Goal: Transaction & Acquisition: Purchase product/service

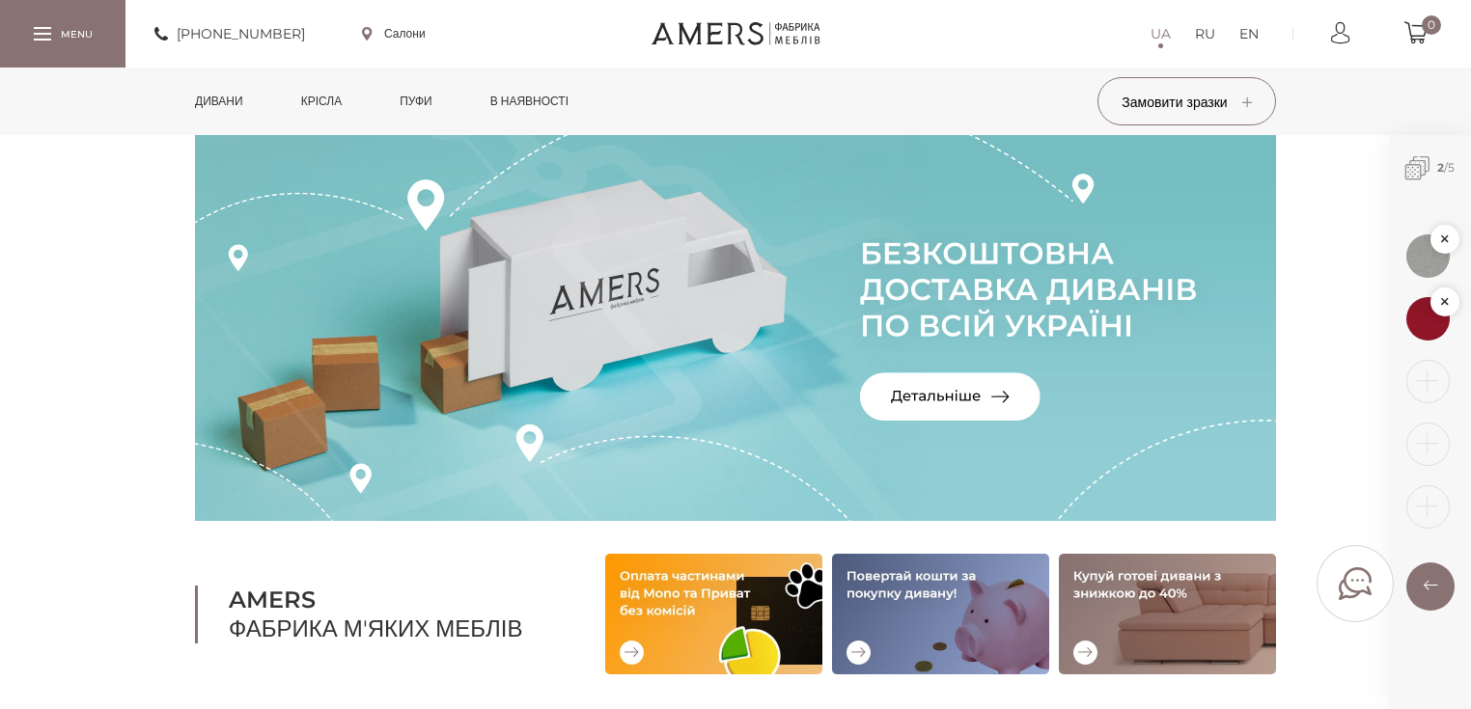
click at [248, 103] on link "Дивани" at bounding box center [218, 102] width 77 height 68
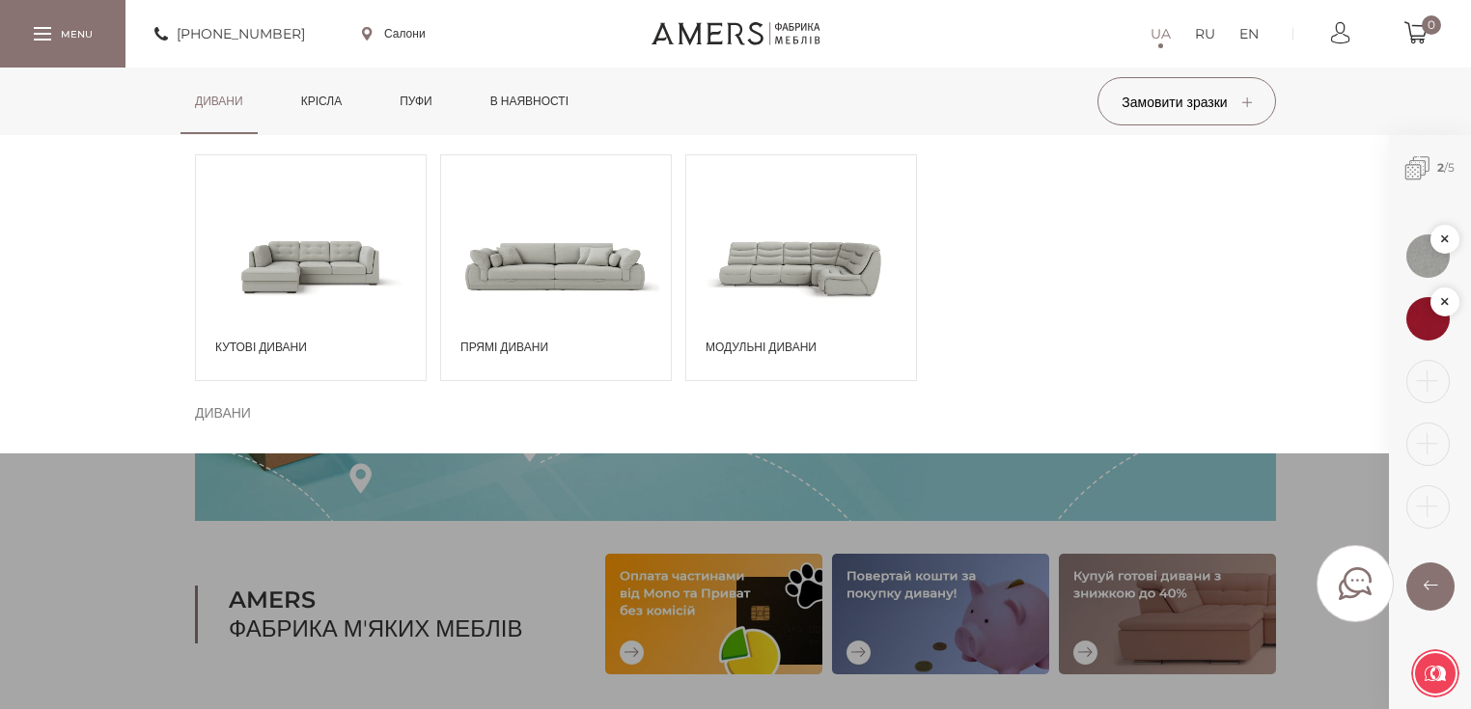
click at [354, 273] on span at bounding box center [311, 266] width 230 height 134
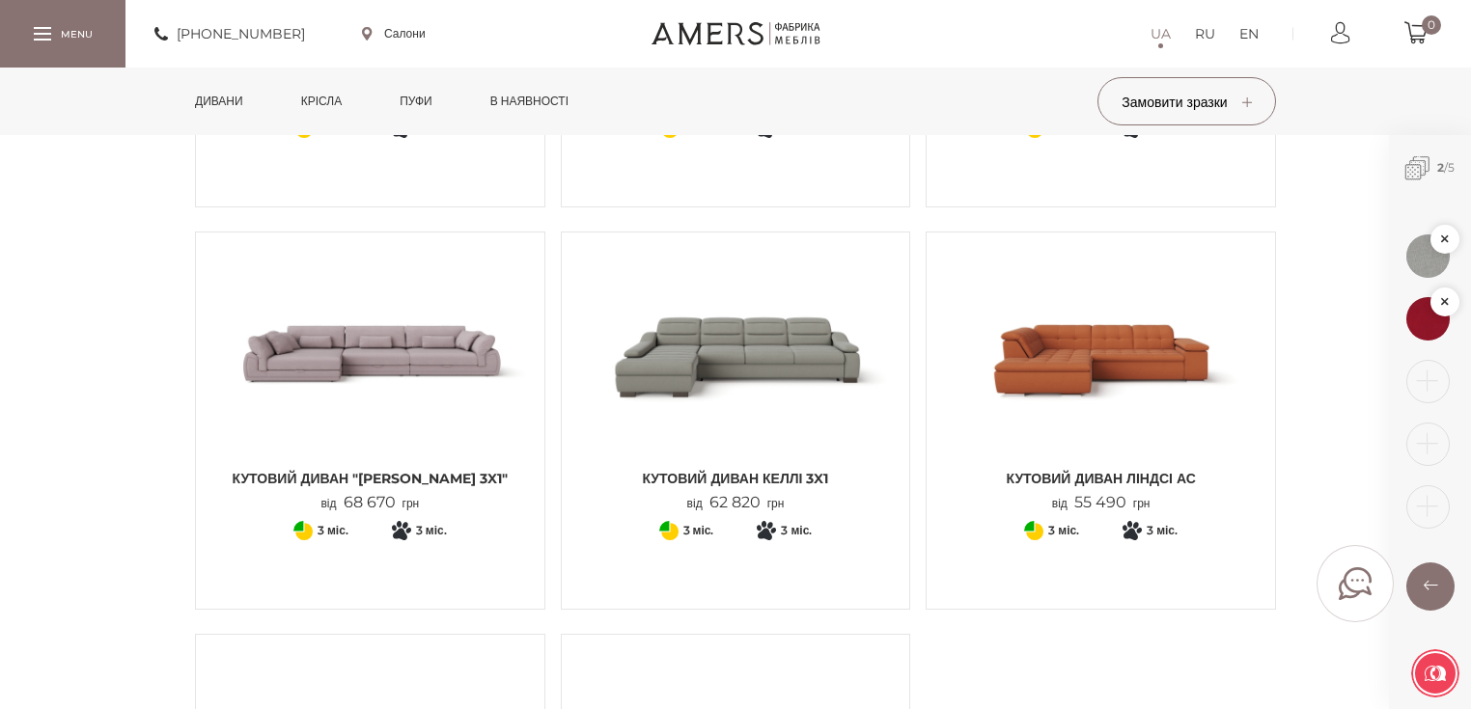
scroll to position [2008, 0]
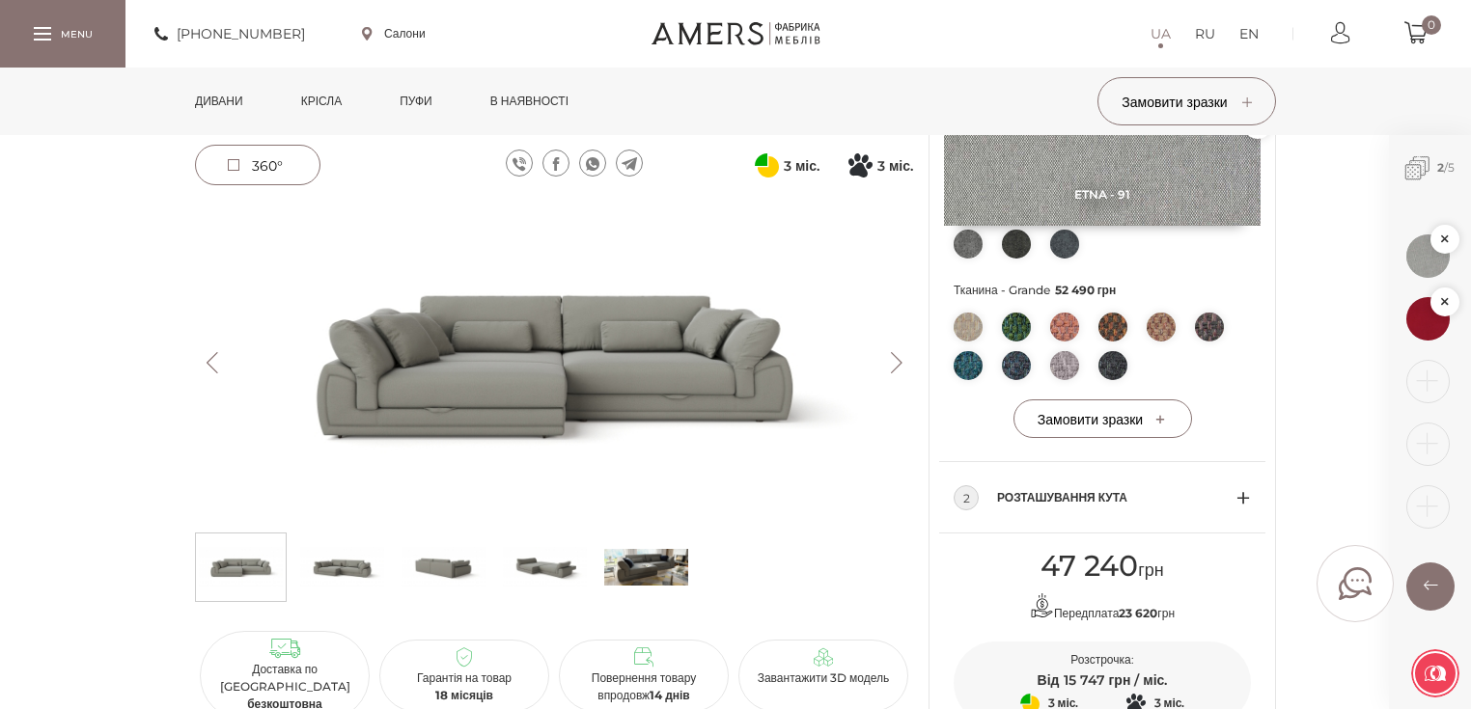
scroll to position [849, 0]
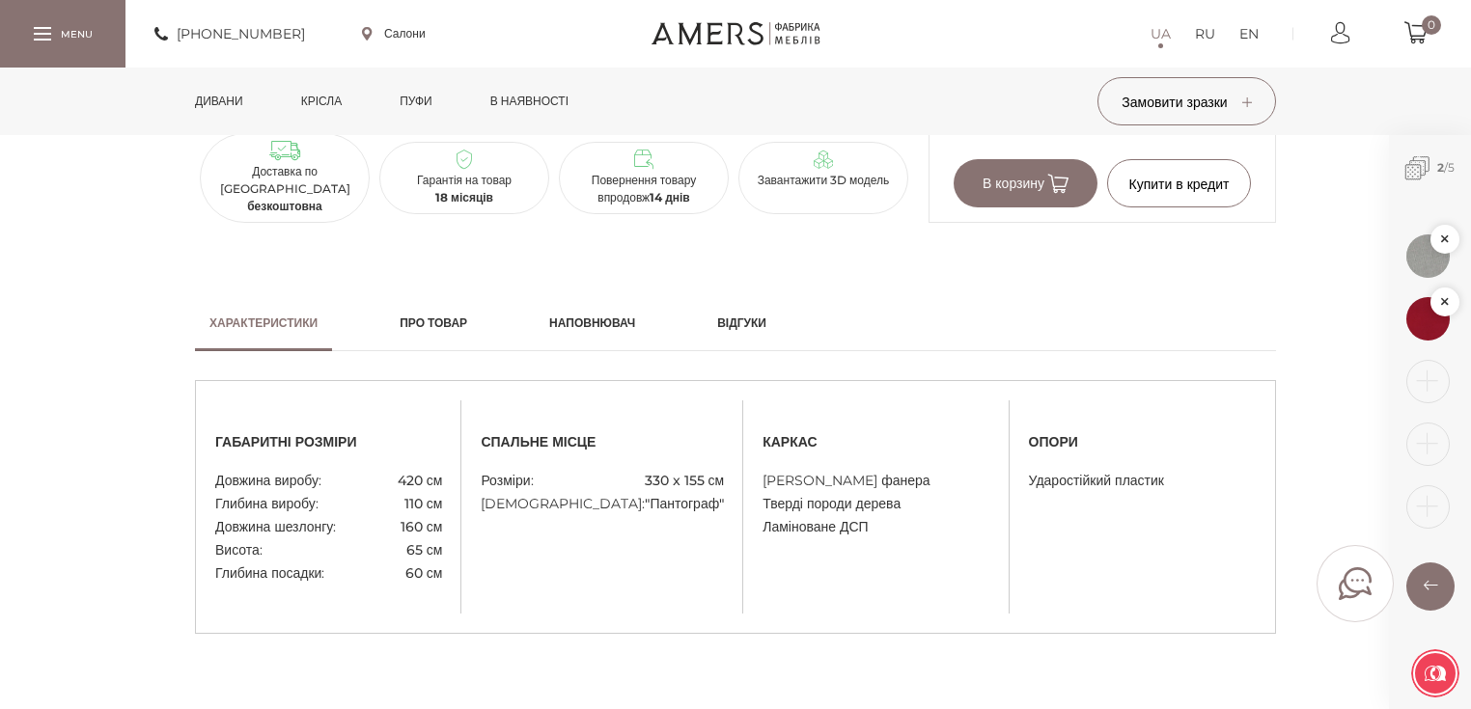
scroll to position [1544, 0]
